Goal: Communication & Community: Answer question/provide support

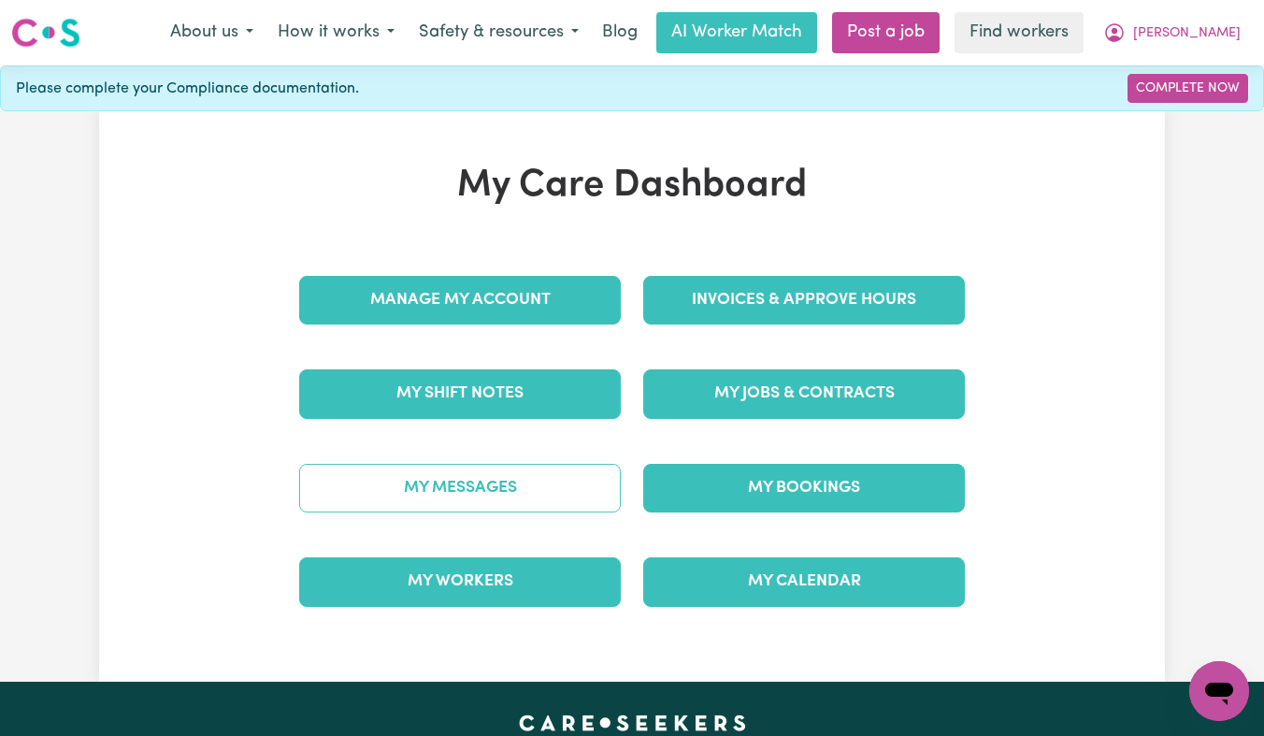
click at [458, 493] on link "My Messages" at bounding box center [459, 488] width 321 height 49
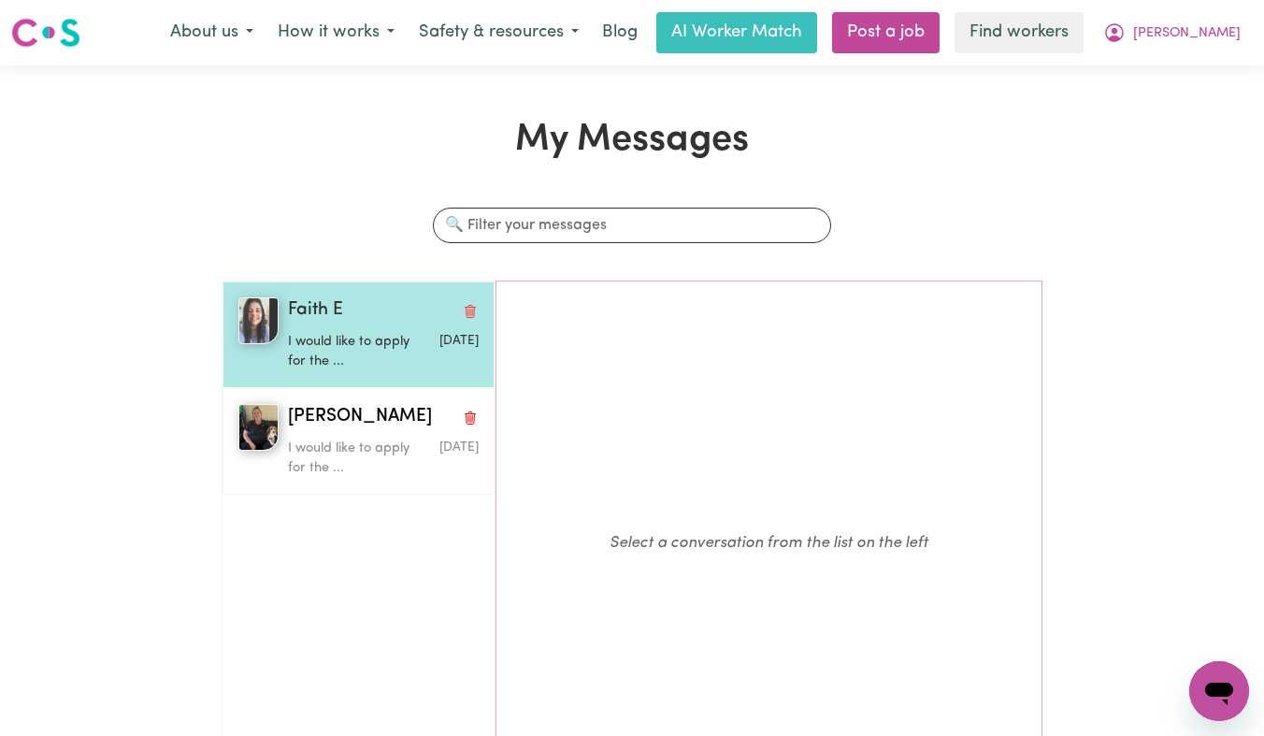
click at [376, 340] on p "I would like to apply for the ..." at bounding box center [351, 352] width 127 height 40
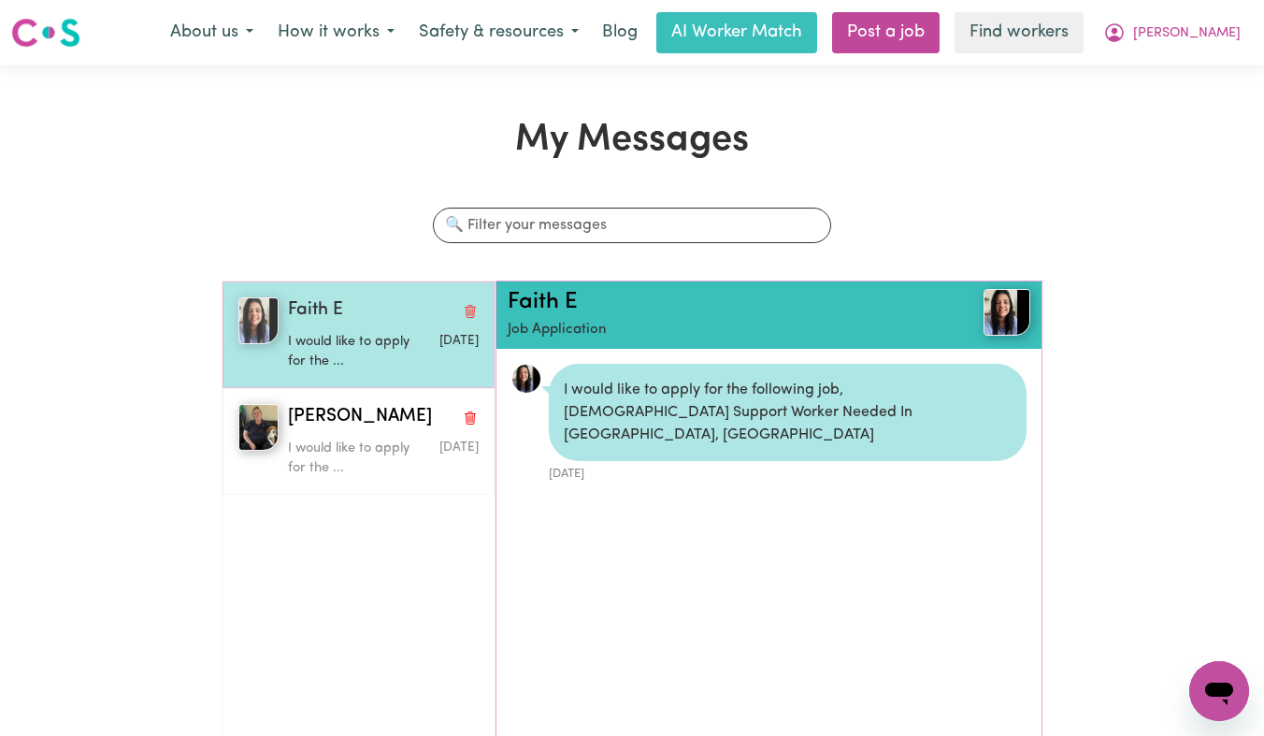
scroll to position [11, 0]
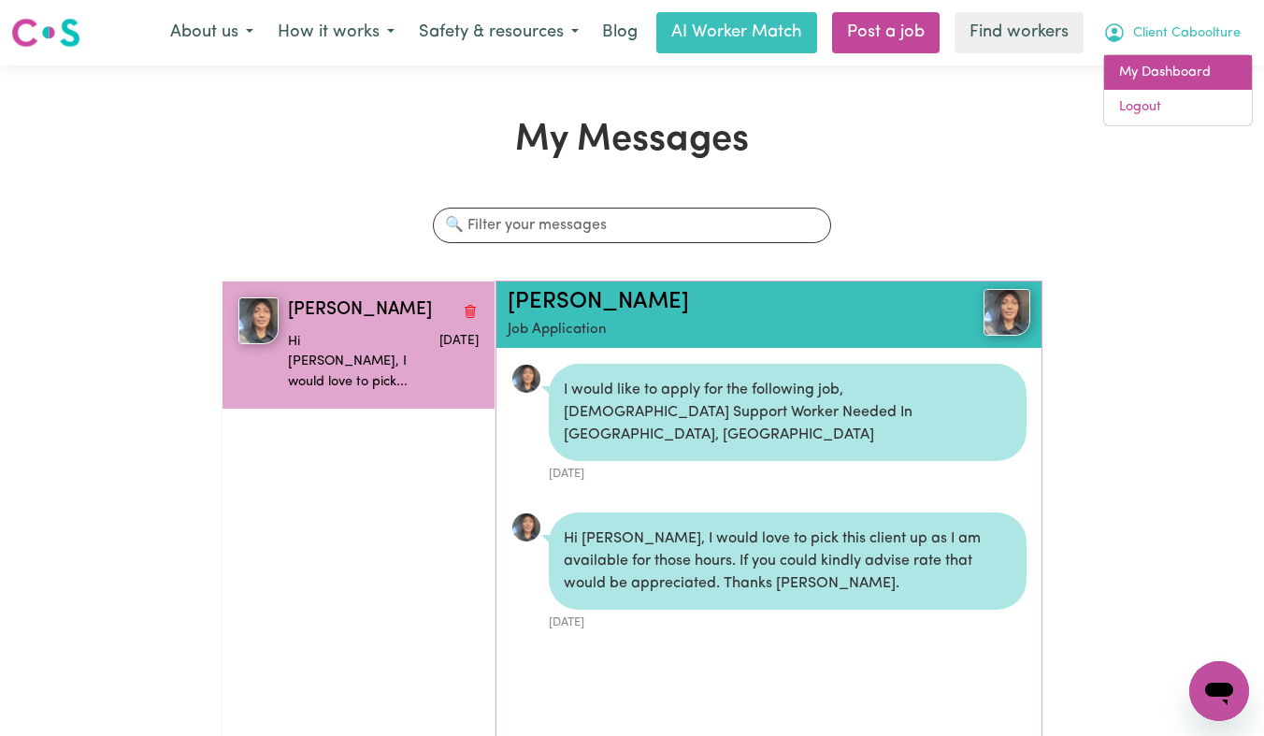
scroll to position [11, 0]
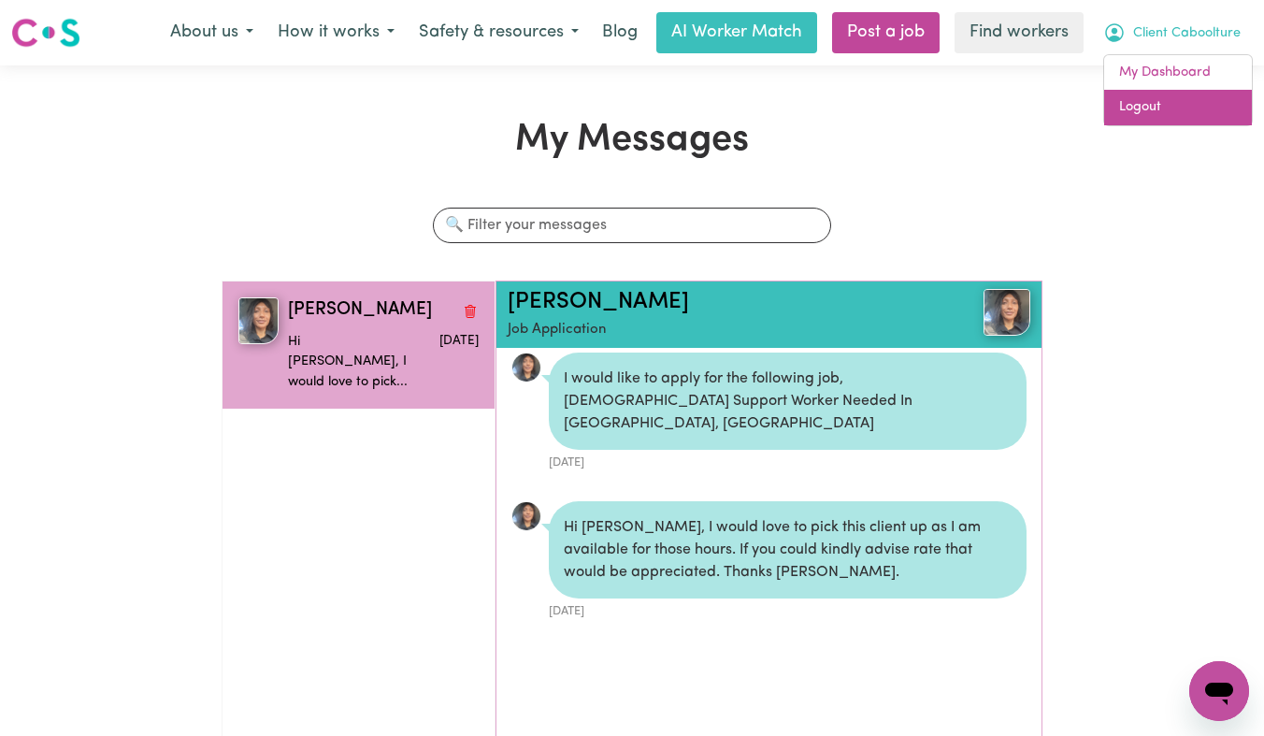
click at [1167, 101] on link "Logout" at bounding box center [1178, 108] width 148 height 36
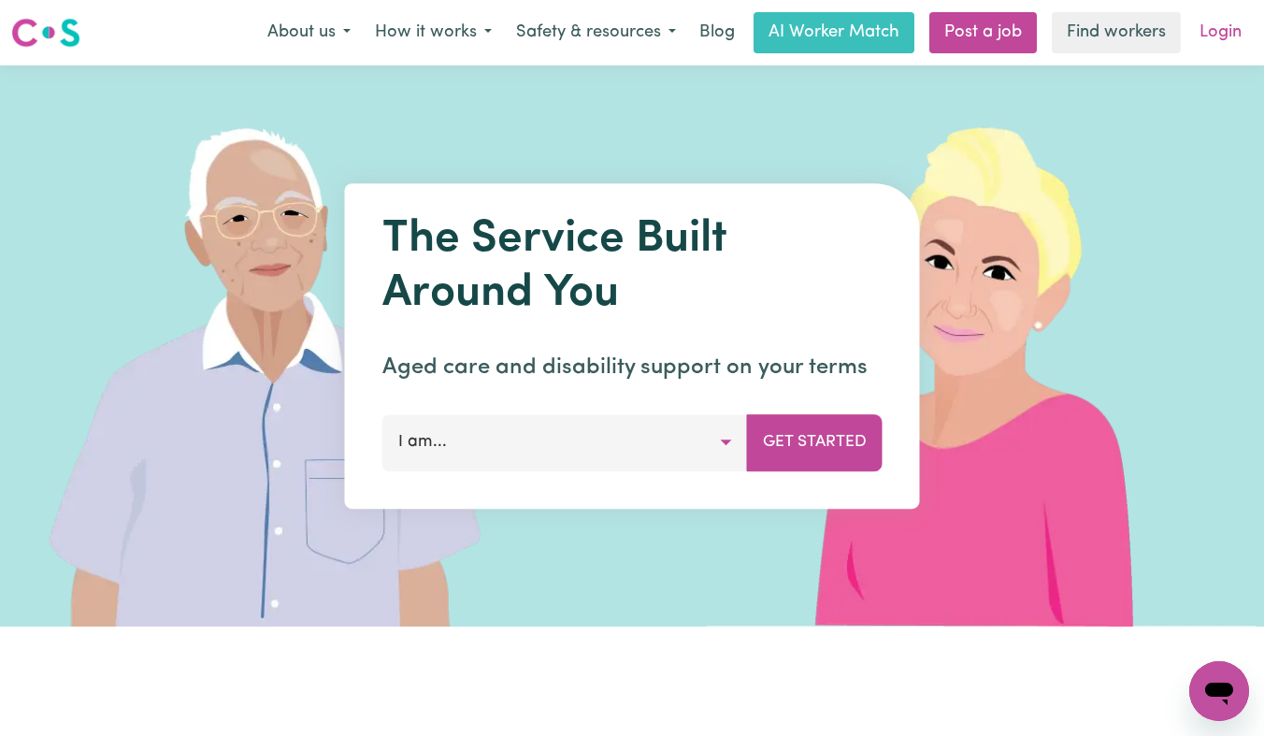
click at [1196, 36] on link "Login" at bounding box center [1220, 32] width 64 height 41
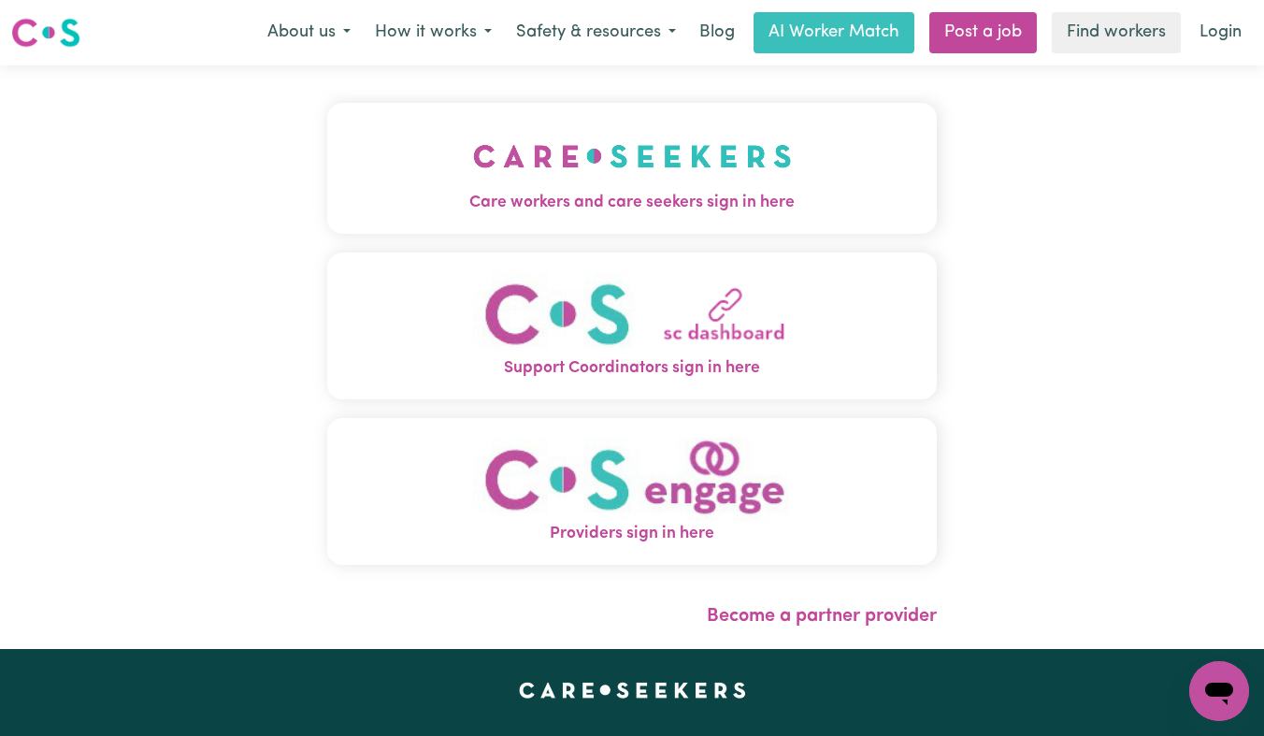
click at [396, 215] on span "Care workers and care seekers sign in here" at bounding box center [631, 203] width 609 height 24
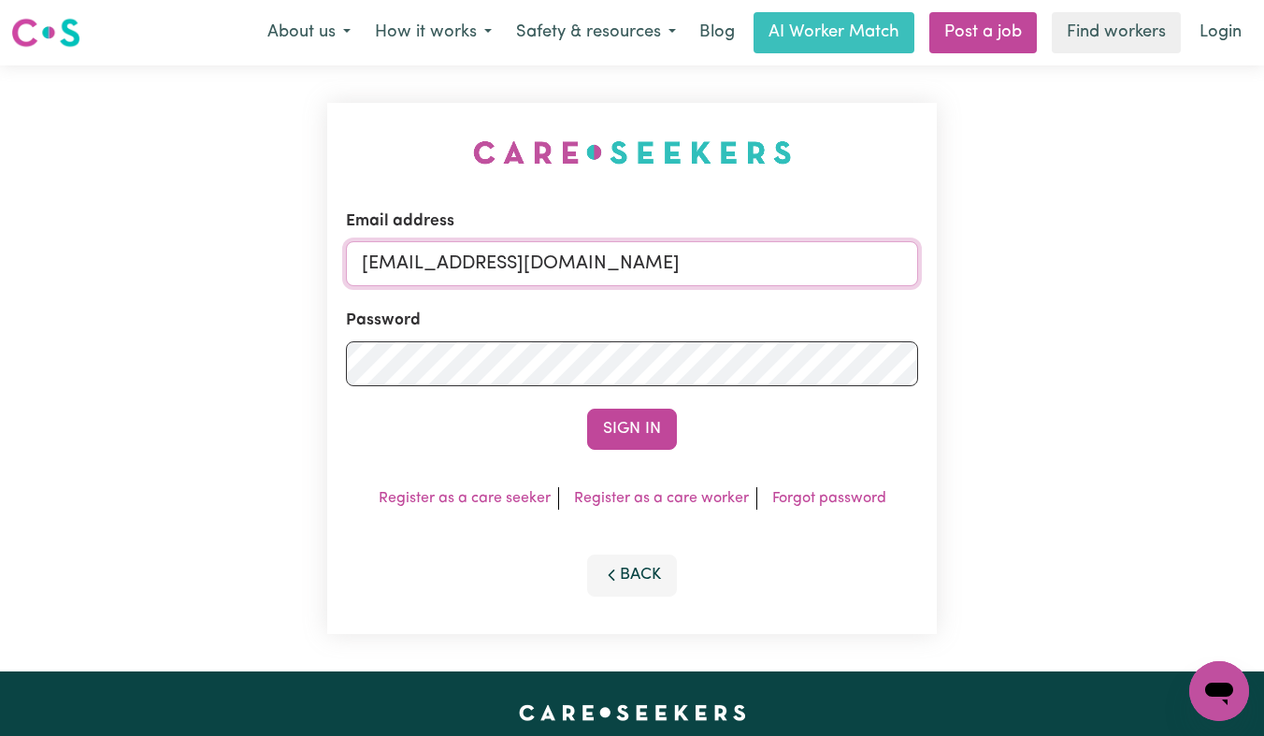
drag, startPoint x: 844, startPoint y: 264, endPoint x: 457, endPoint y: 266, distance: 386.9
click at [457, 266] on input "[EMAIL_ADDRESS][DOMAIN_NAME]" at bounding box center [632, 263] width 572 height 45
paste input "AmyJamboreeHeights"
type input "[EMAIL_ADDRESS][DOMAIN_NAME]"
click at [587, 408] on button "Sign In" at bounding box center [632, 428] width 90 height 41
